Goal: Book appointment/travel/reservation

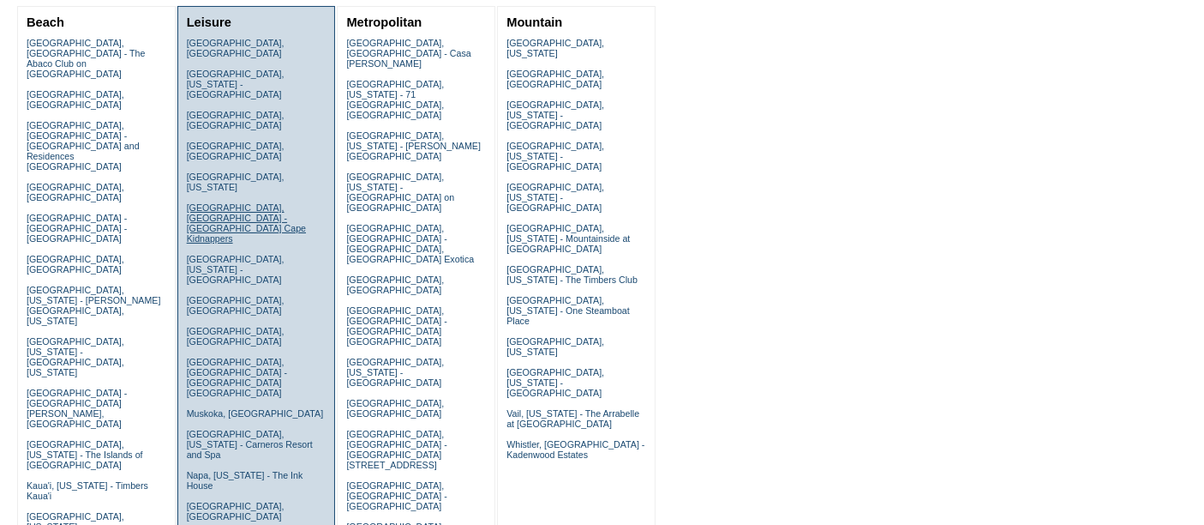
scroll to position [207, 0]
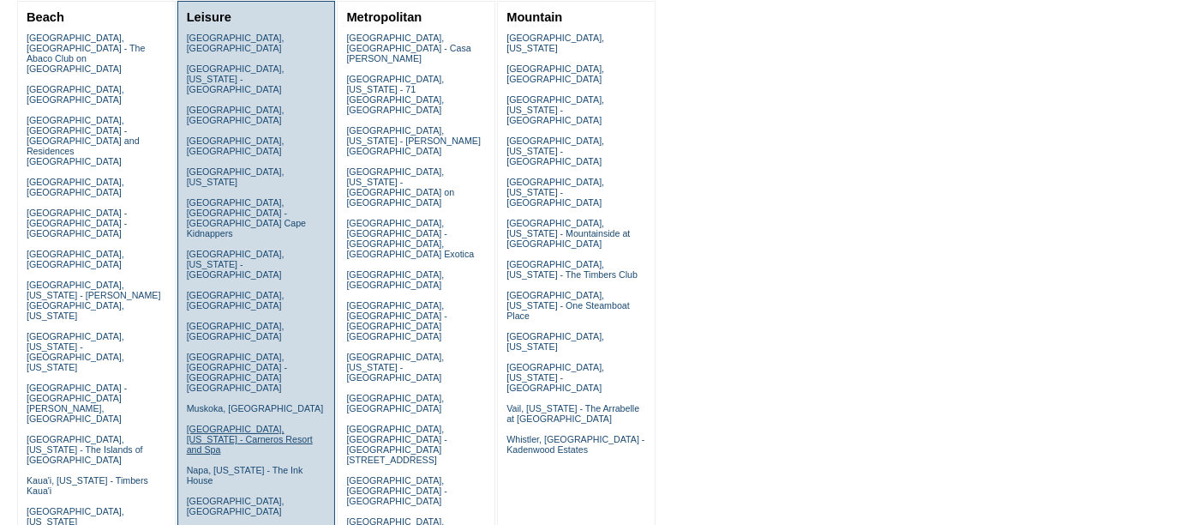
click at [208, 423] on link "Napa, California - Carneros Resort and Spa" at bounding box center [250, 438] width 126 height 31
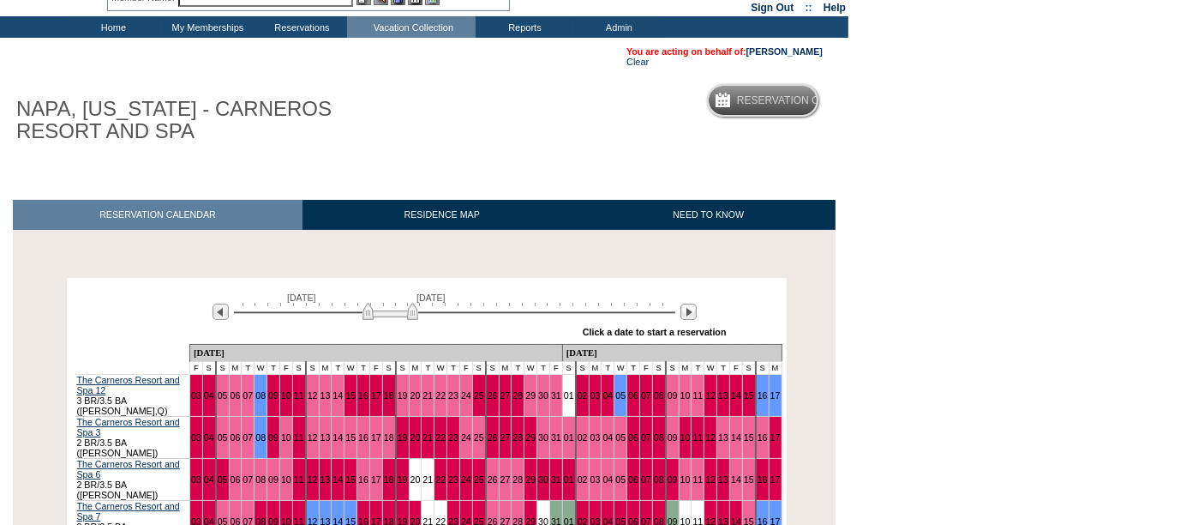
scroll to position [87, 0]
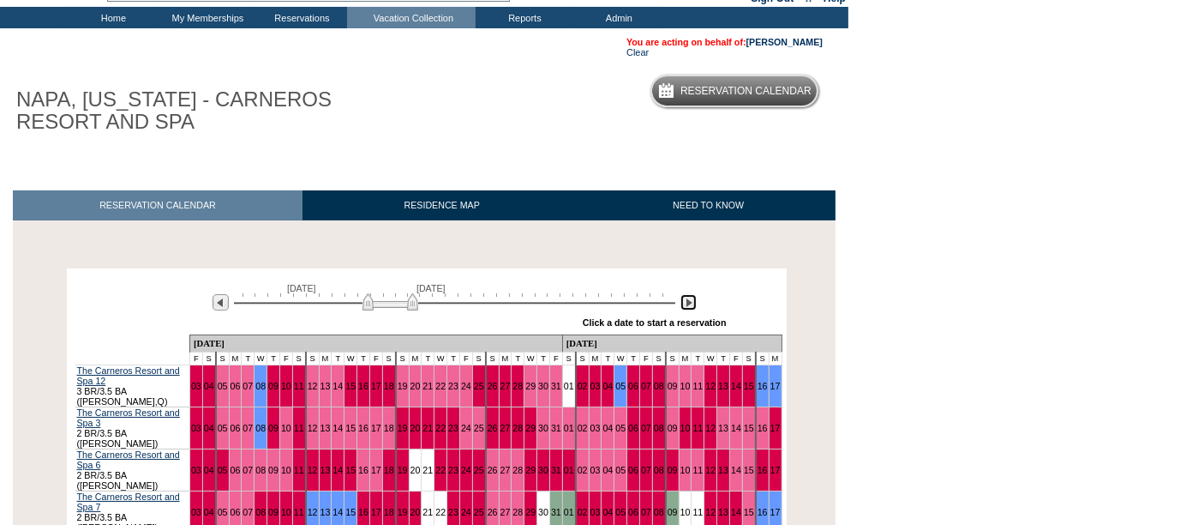
click at [695, 298] on img at bounding box center [689, 302] width 16 height 16
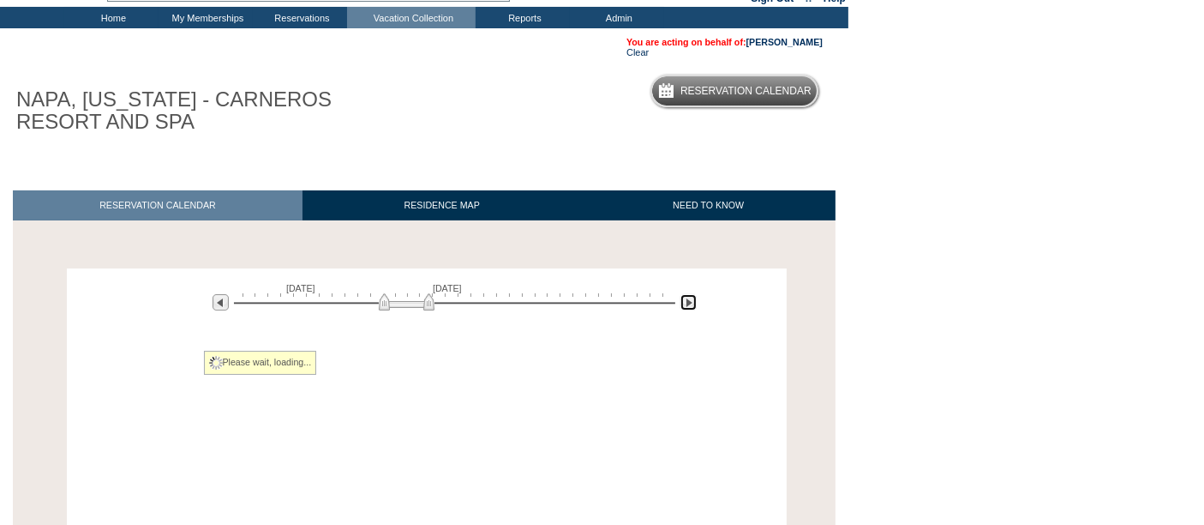
click at [695, 298] on img at bounding box center [689, 302] width 16 height 16
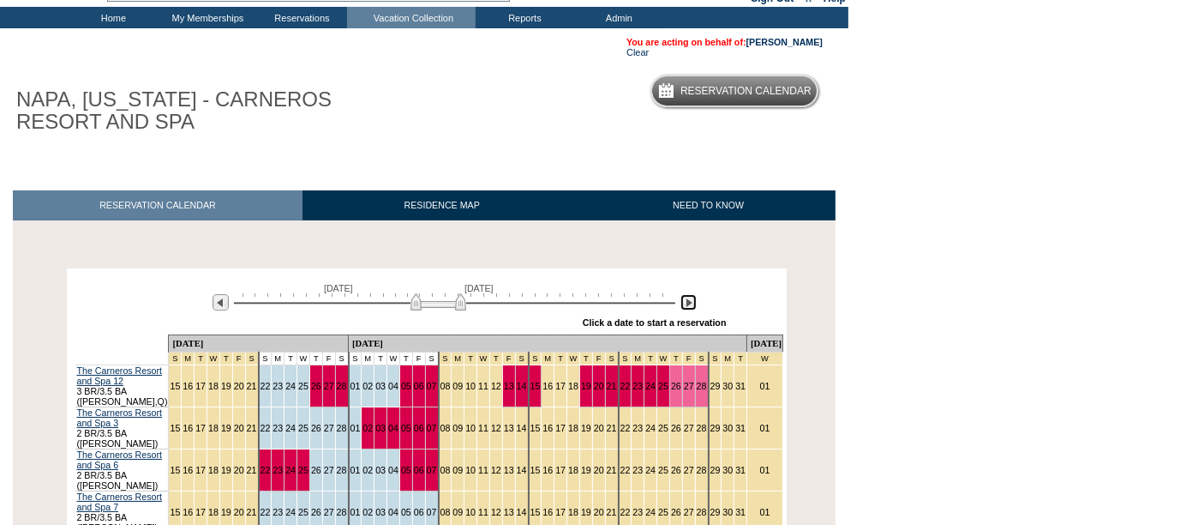
click at [695, 298] on img at bounding box center [689, 302] width 16 height 16
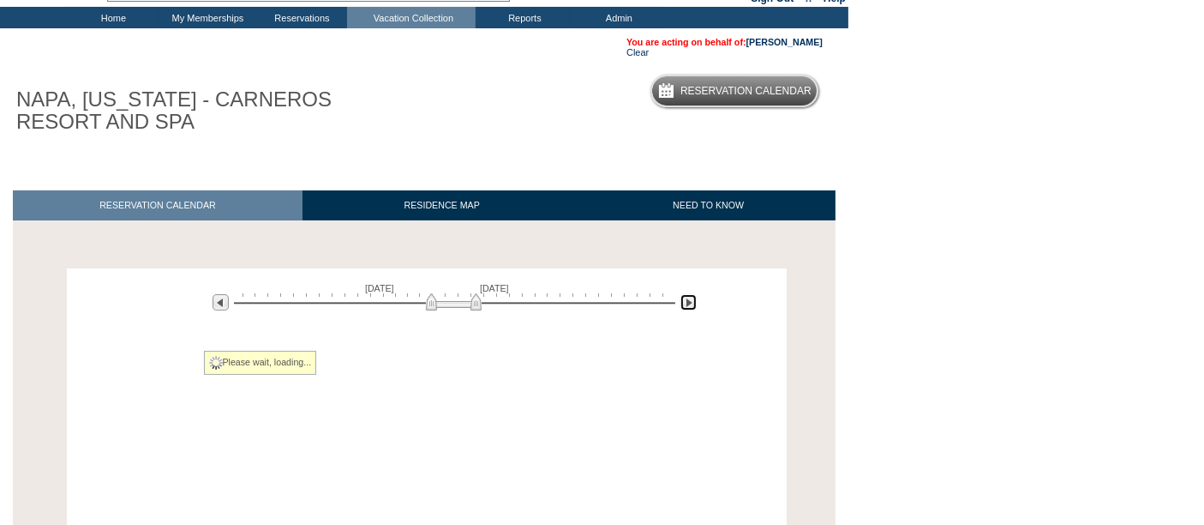
click at [695, 298] on img at bounding box center [689, 302] width 16 height 16
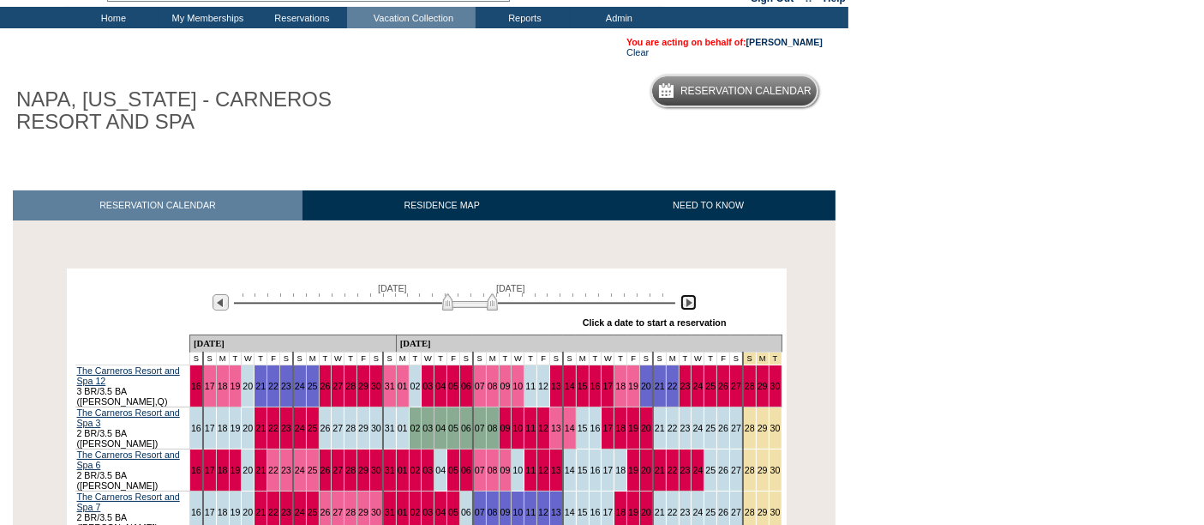
click at [695, 298] on img at bounding box center [689, 302] width 16 height 16
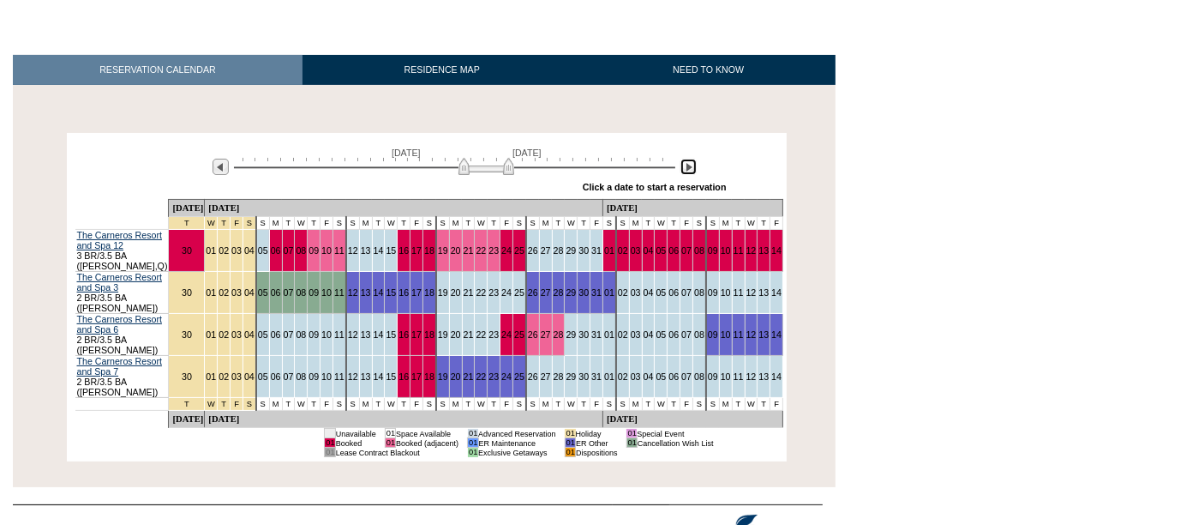
scroll to position [225, 0]
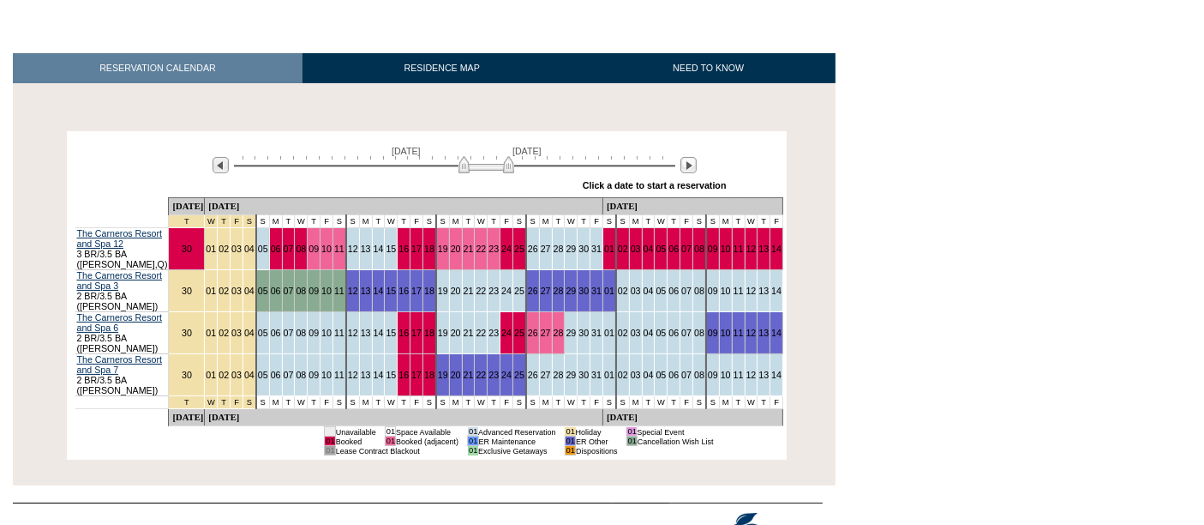
click at [81, 142] on div "June 30, 2026 August 14, 2026 » Apply these dates to all the calendars on this …" at bounding box center [426, 166] width 711 height 62
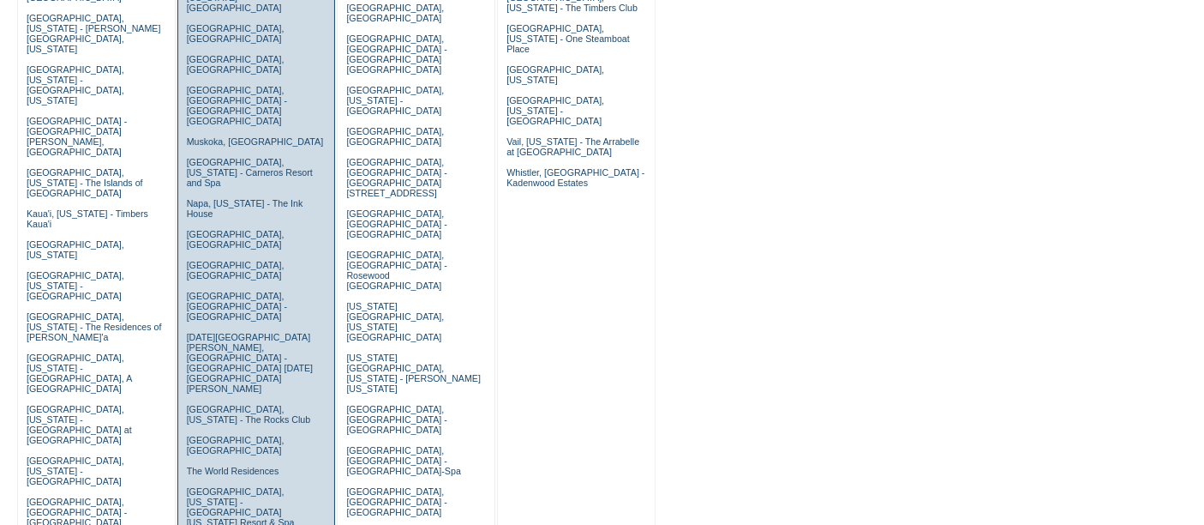
scroll to position [478, 0]
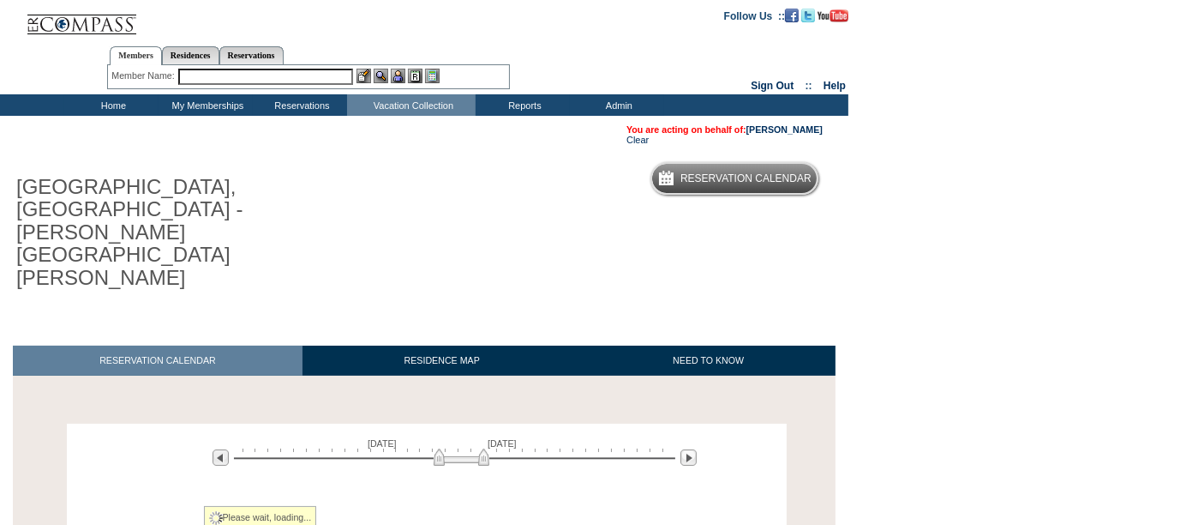
click at [460, 448] on div at bounding box center [454, 456] width 441 height 16
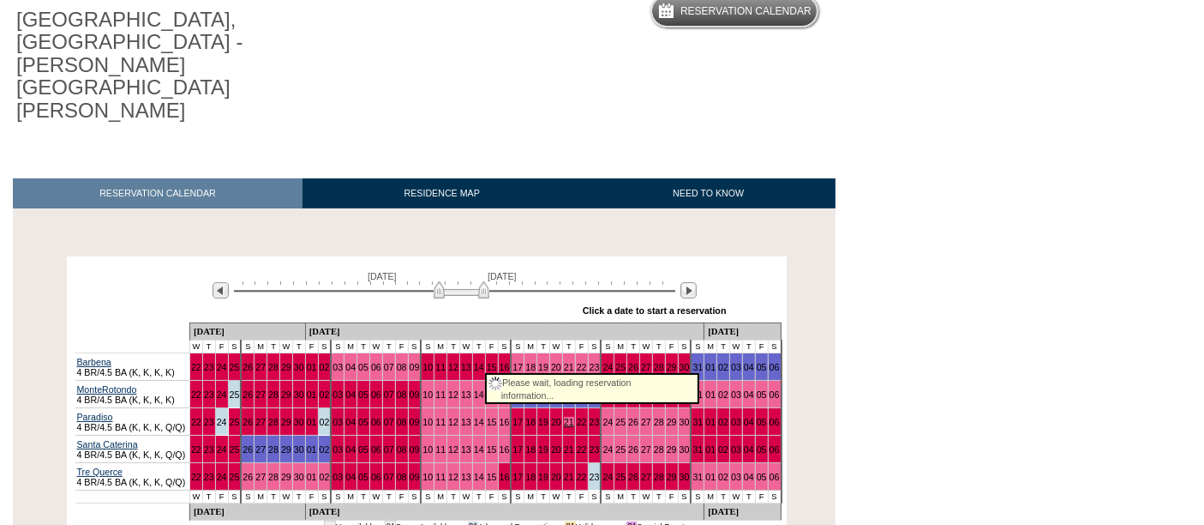
scroll to position [169, 0]
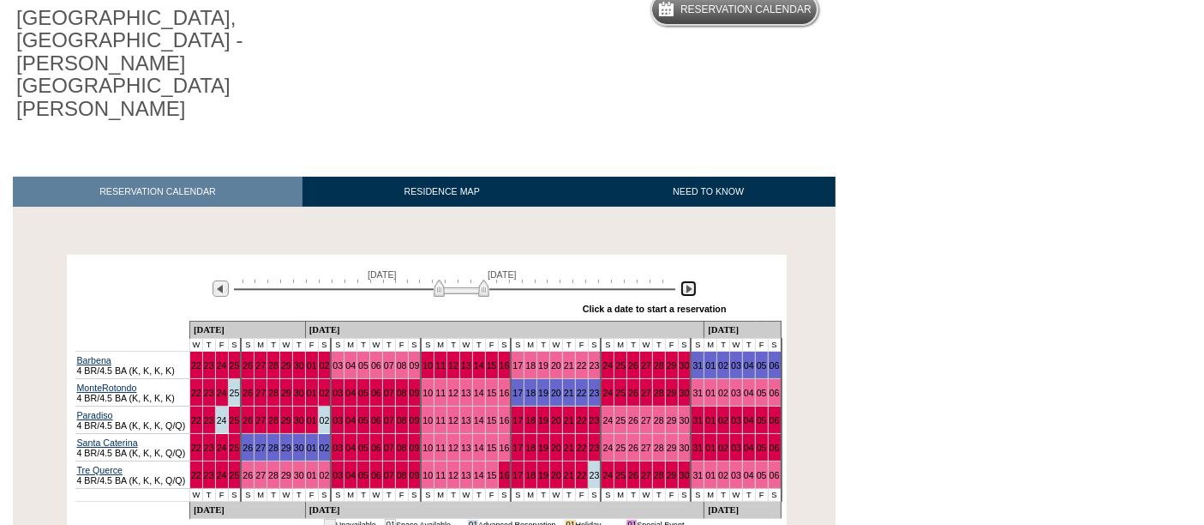
click at [687, 280] on img at bounding box center [689, 288] width 16 height 16
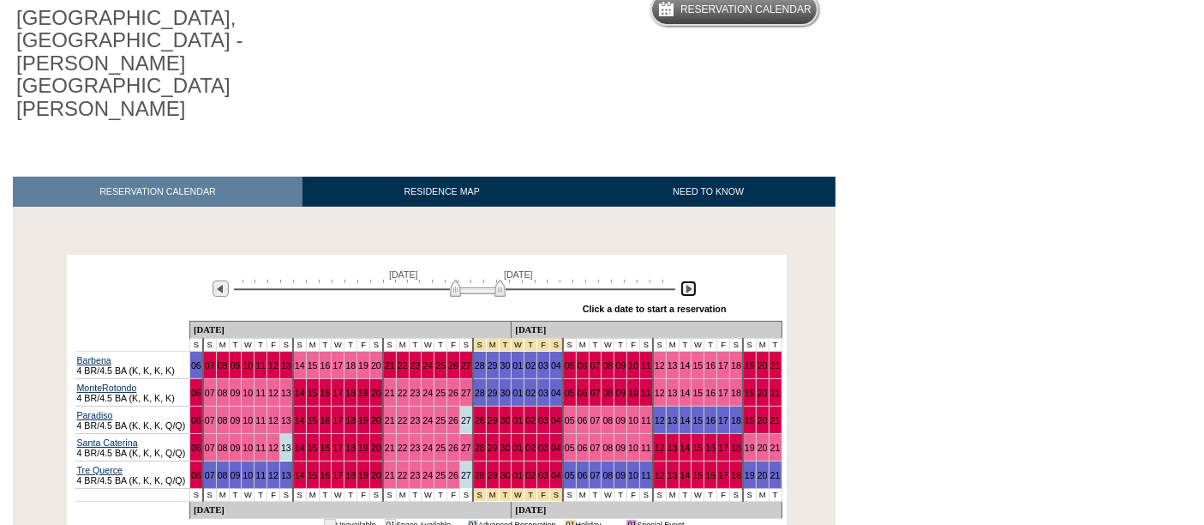
click at [687, 280] on img at bounding box center [689, 288] width 16 height 16
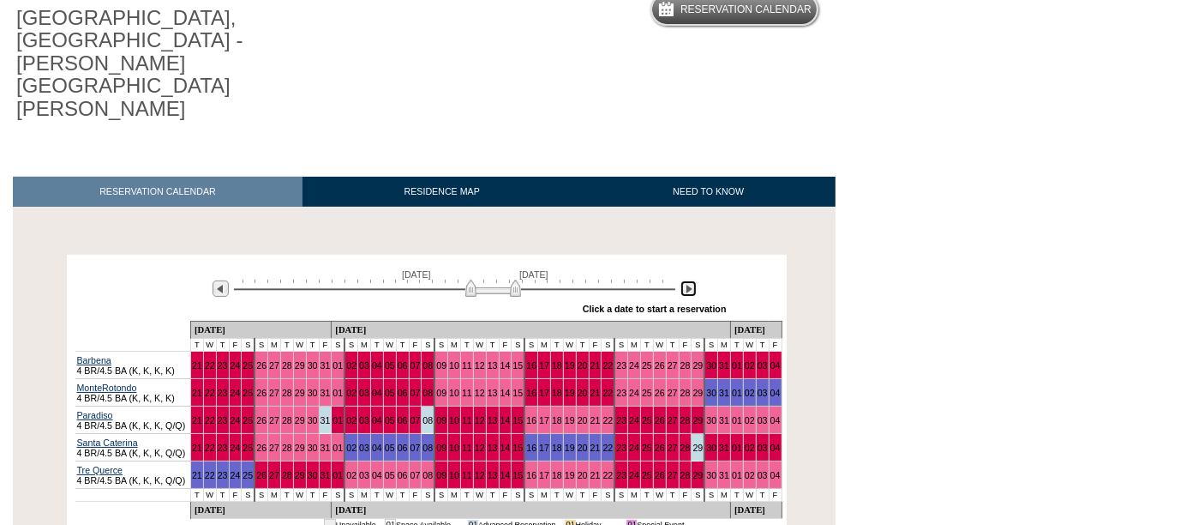
click at [687, 280] on img at bounding box center [689, 288] width 16 height 16
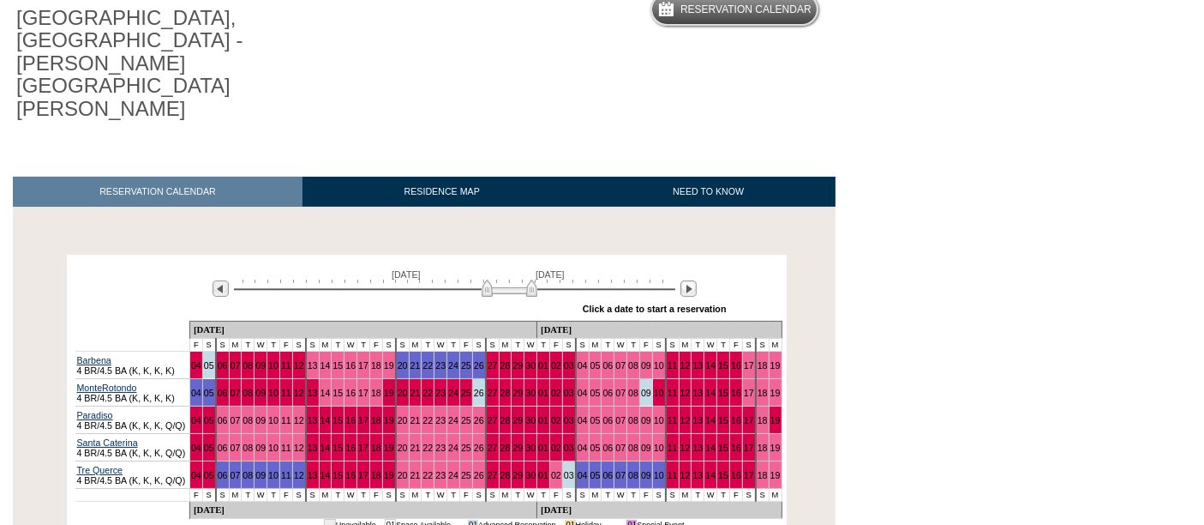
click at [99, 259] on div "September 4, 2026 October 19, 2026 » Apply these dates to all the calendars on …" at bounding box center [426, 290] width 711 height 62
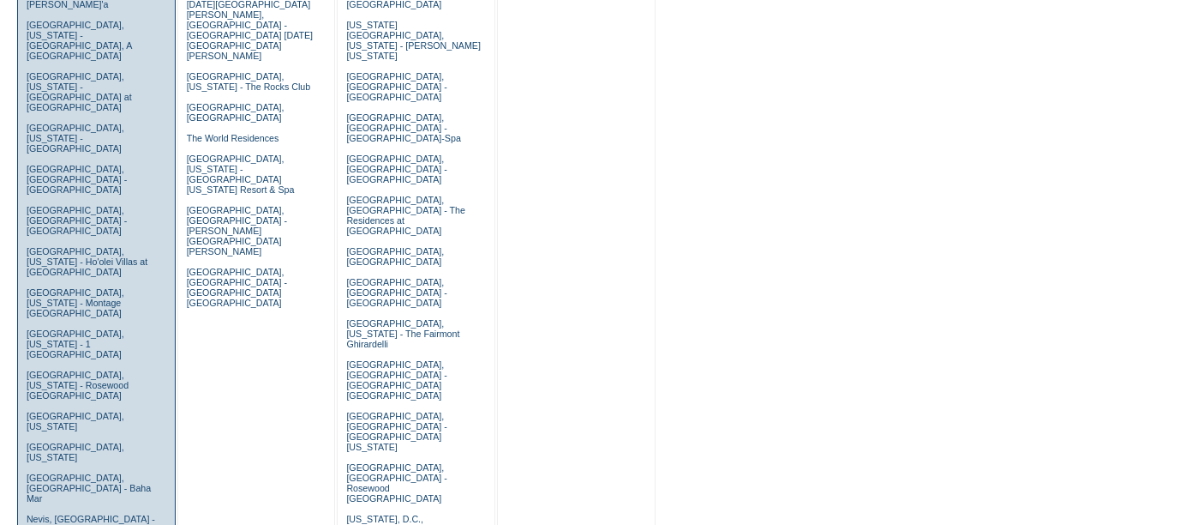
scroll to position [804, 0]
click at [46, 515] on link "Nevis, [GEOGRAPHIC_DATA] - [GEOGRAPHIC_DATA]" at bounding box center [91, 525] width 129 height 21
